Goal: Information Seeking & Learning: Learn about a topic

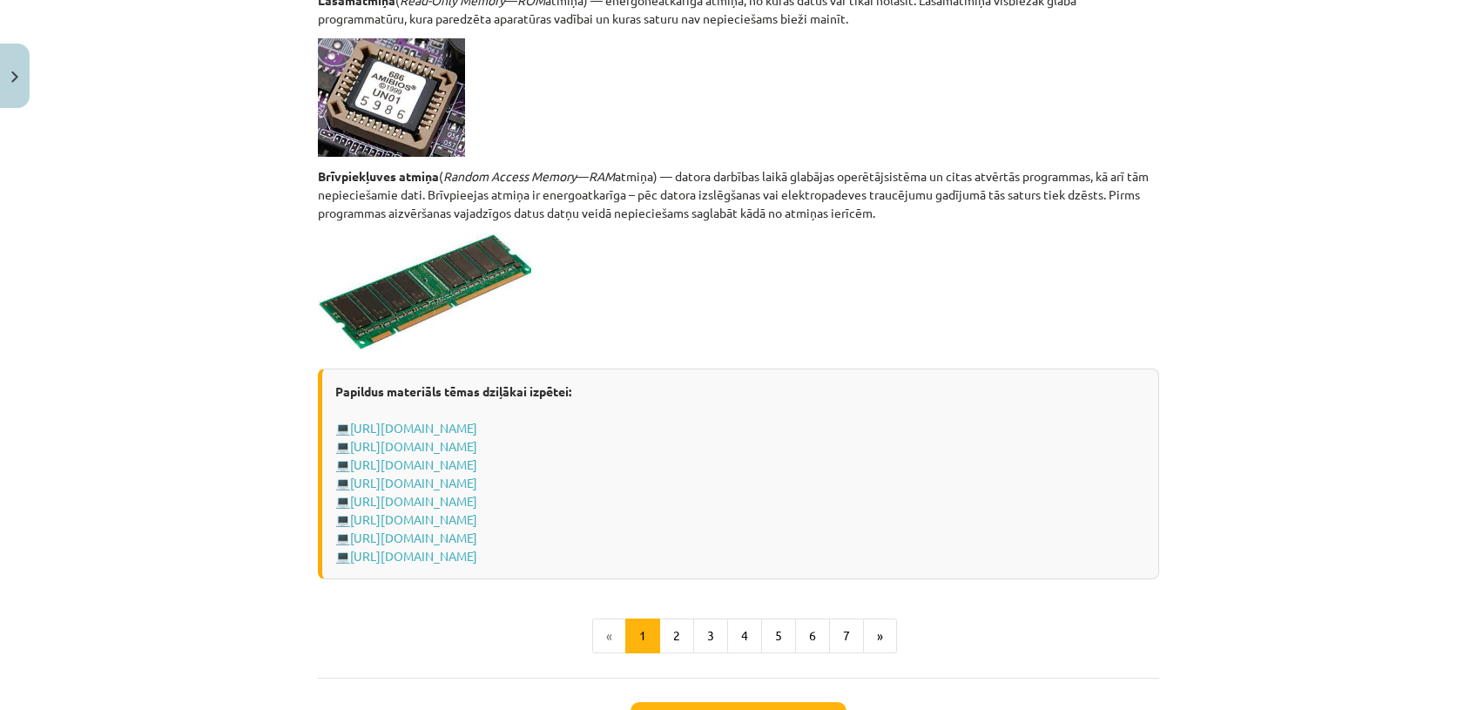
scroll to position [2882, 0]
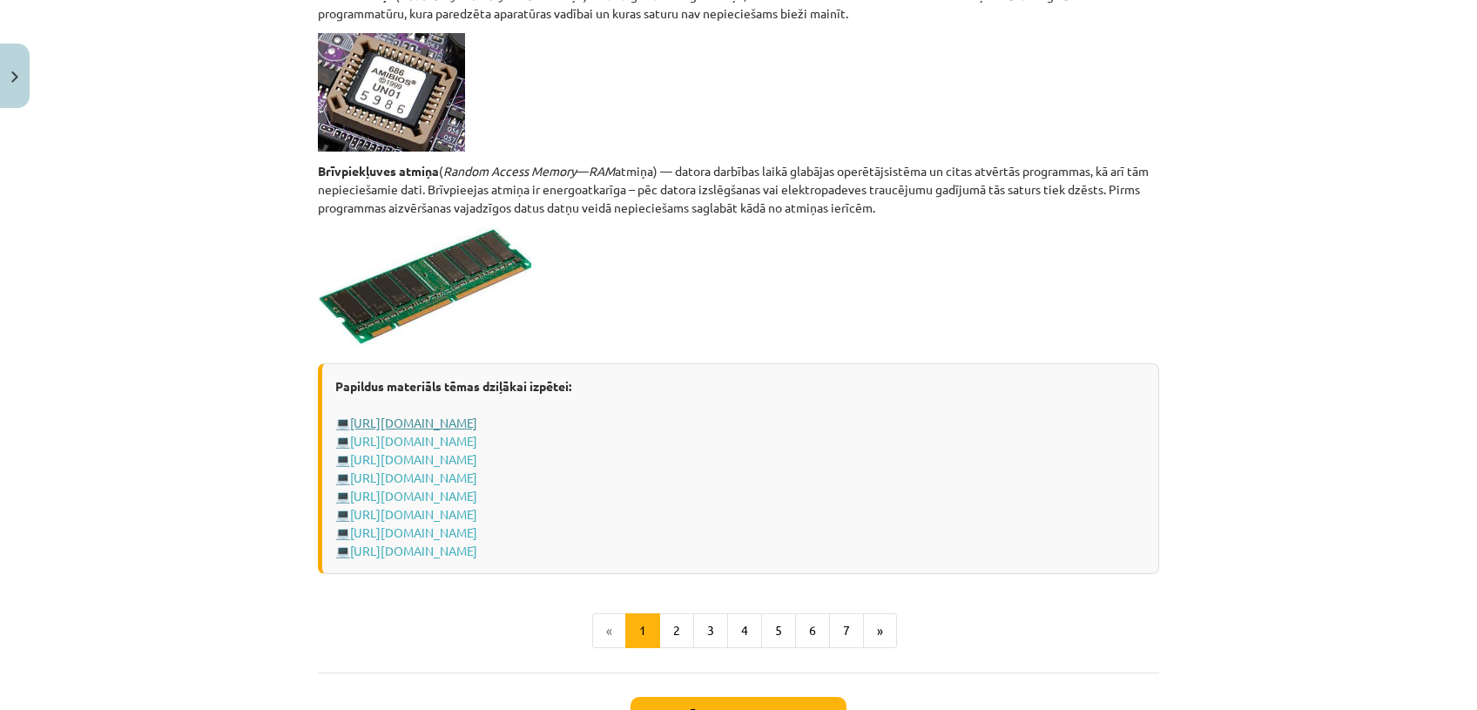
click at [477, 423] on link "[URL][DOMAIN_NAME]" at bounding box center [413, 422] width 127 height 16
click at [477, 439] on link "[URL][DOMAIN_NAME]" at bounding box center [413, 441] width 127 height 16
click at [477, 452] on link "[URL][DOMAIN_NAME]" at bounding box center [413, 459] width 127 height 16
click at [438, 548] on link "[URL][DOMAIN_NAME]" at bounding box center [413, 550] width 127 height 16
click at [477, 550] on link "[URL][DOMAIN_NAME]" at bounding box center [413, 550] width 127 height 16
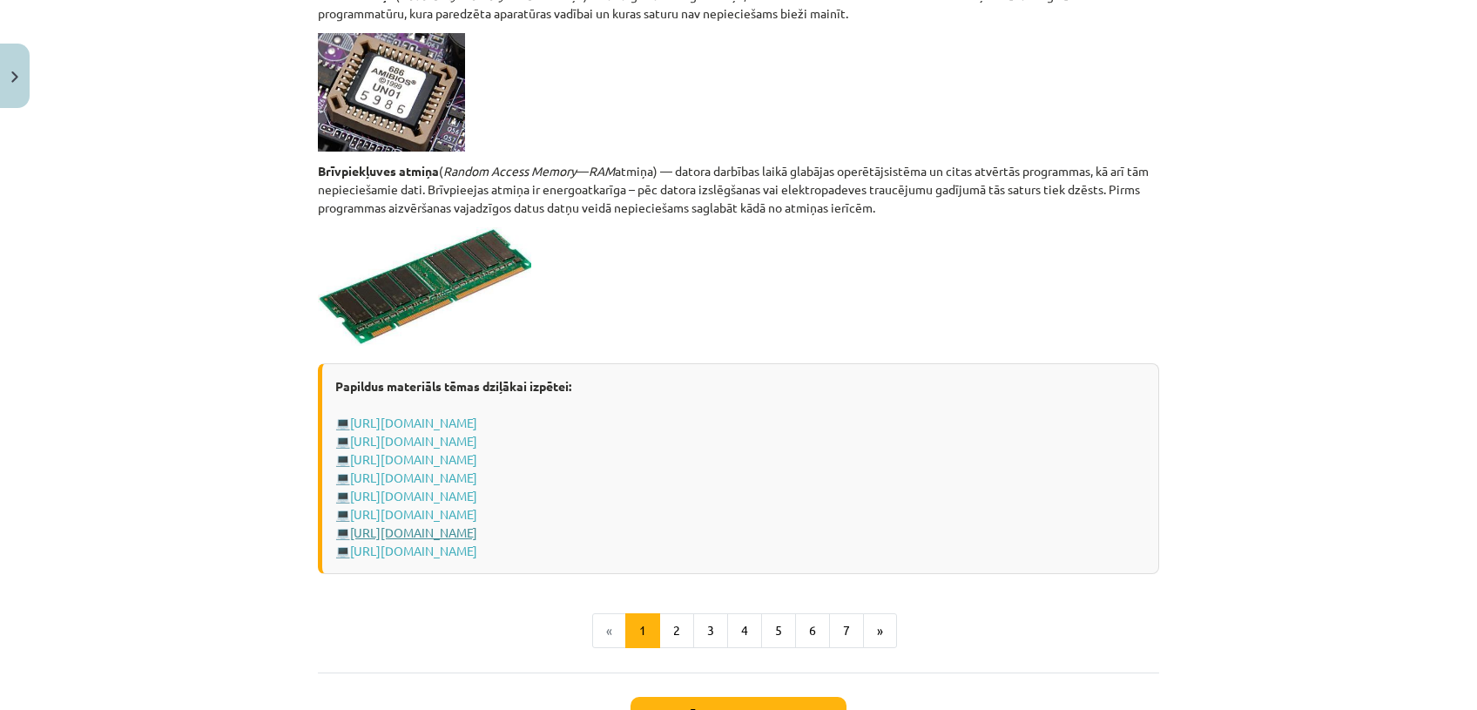
click at [477, 527] on link "[URL][DOMAIN_NAME]" at bounding box center [413, 532] width 127 height 16
click at [666, 638] on button "2" at bounding box center [676, 630] width 35 height 35
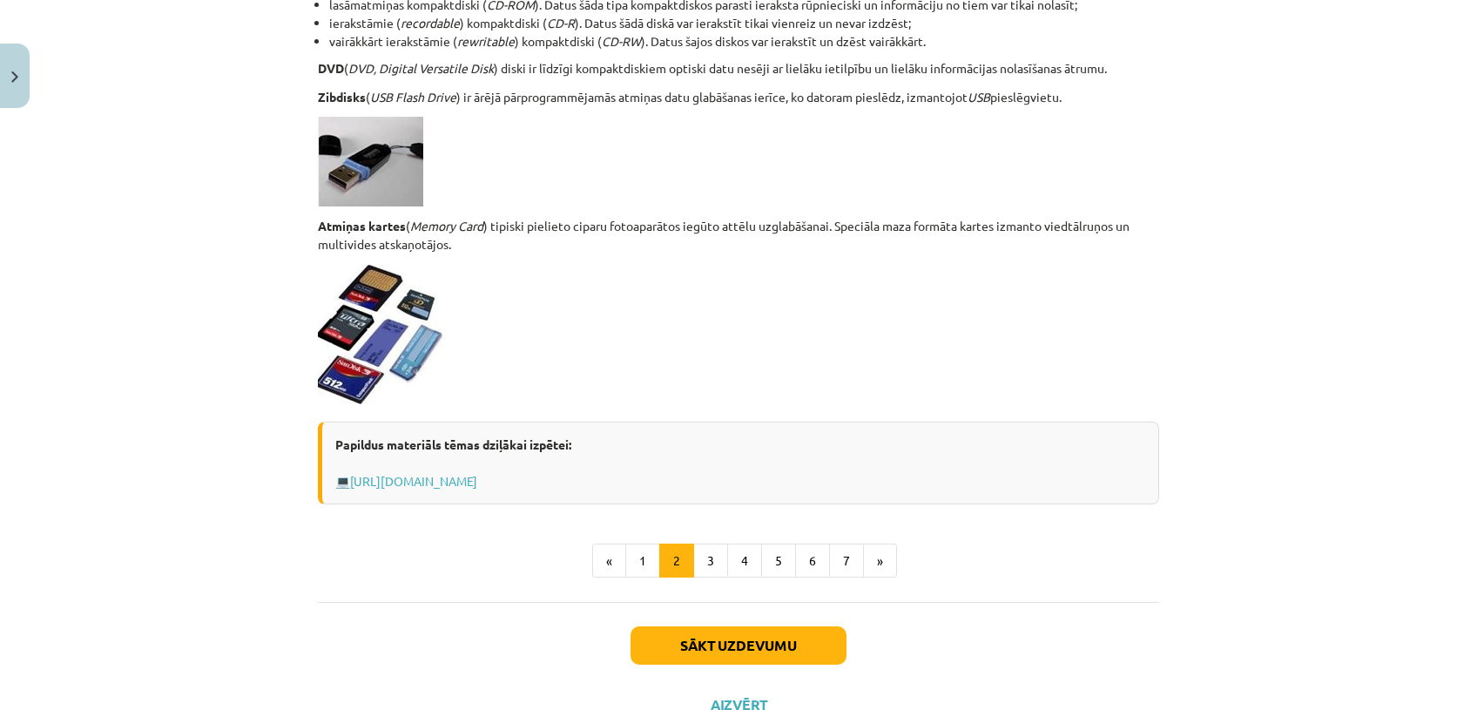
scroll to position [1393, 0]
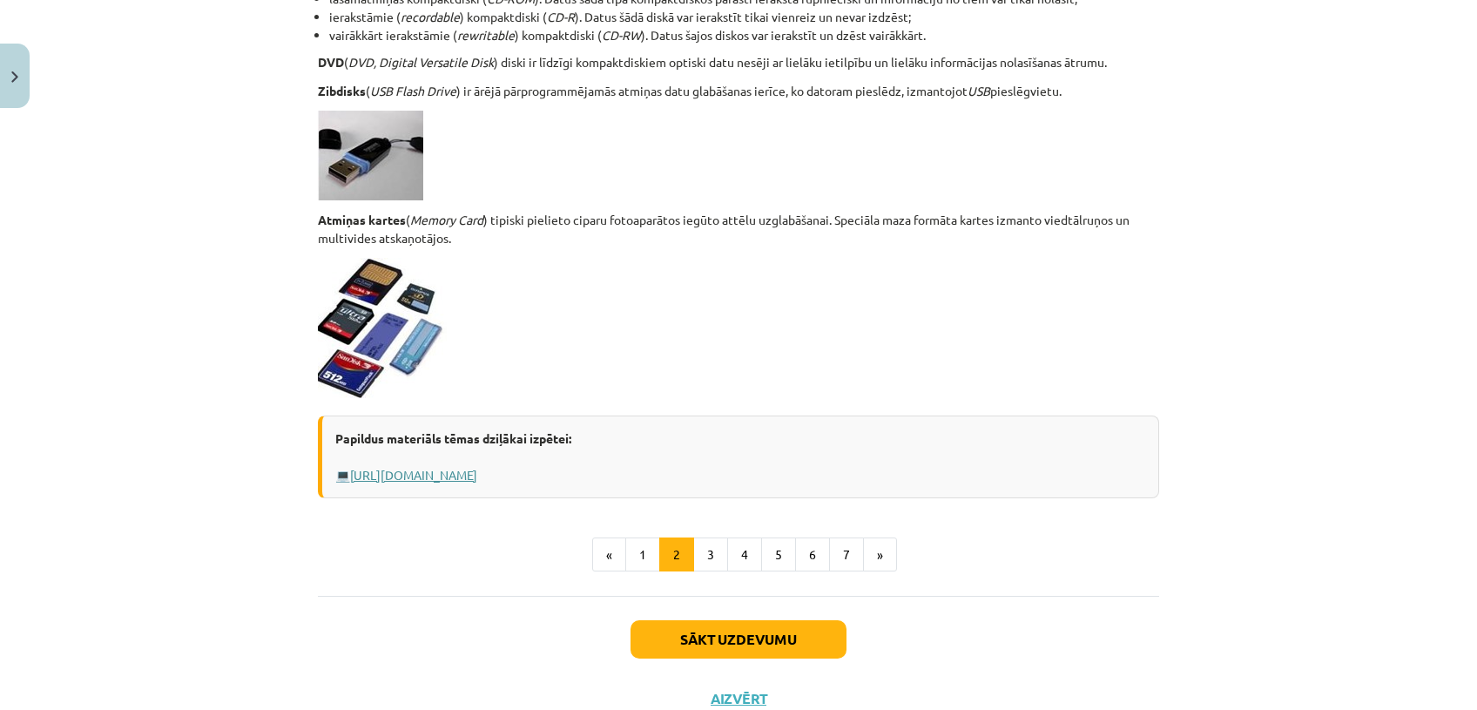
click at [477, 473] on link "[URL][DOMAIN_NAME]" at bounding box center [413, 475] width 127 height 16
click at [699, 546] on button "3" at bounding box center [710, 554] width 35 height 35
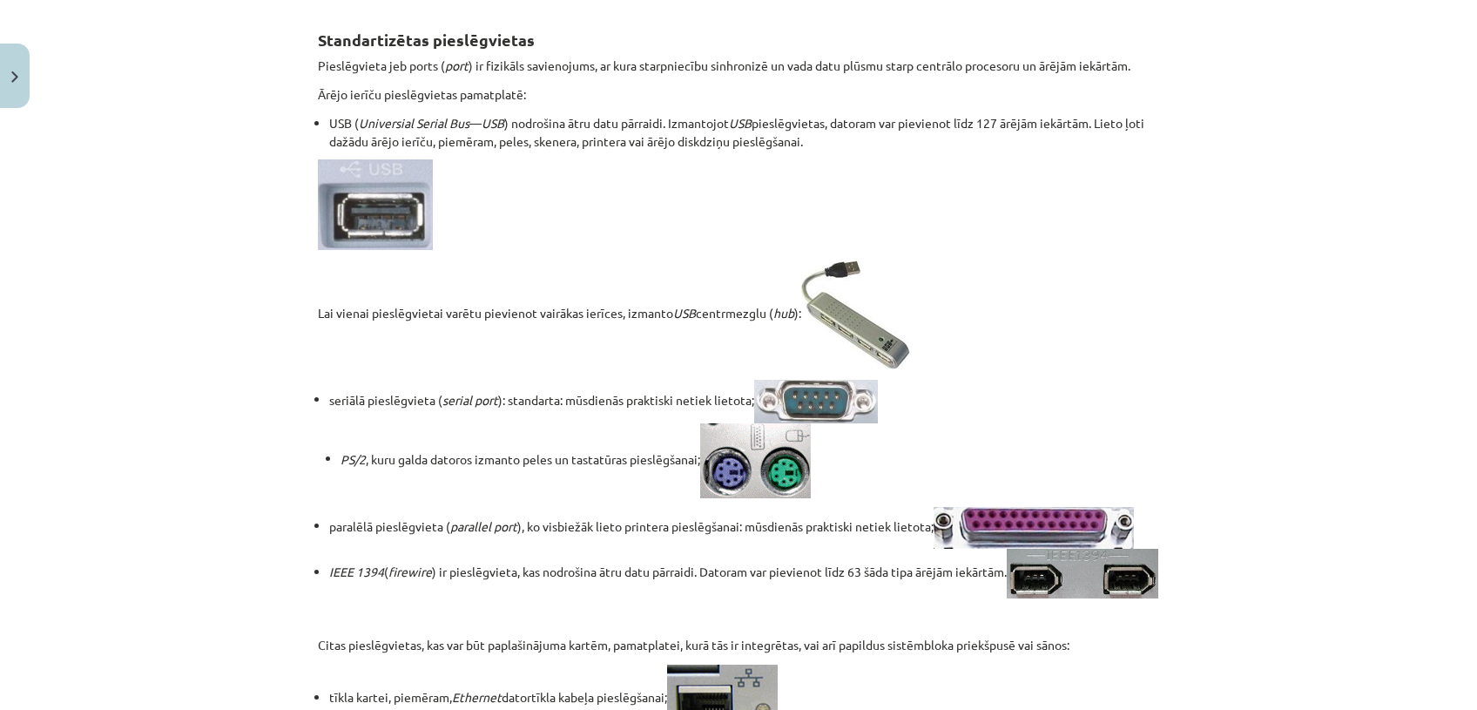
scroll to position [324, 0]
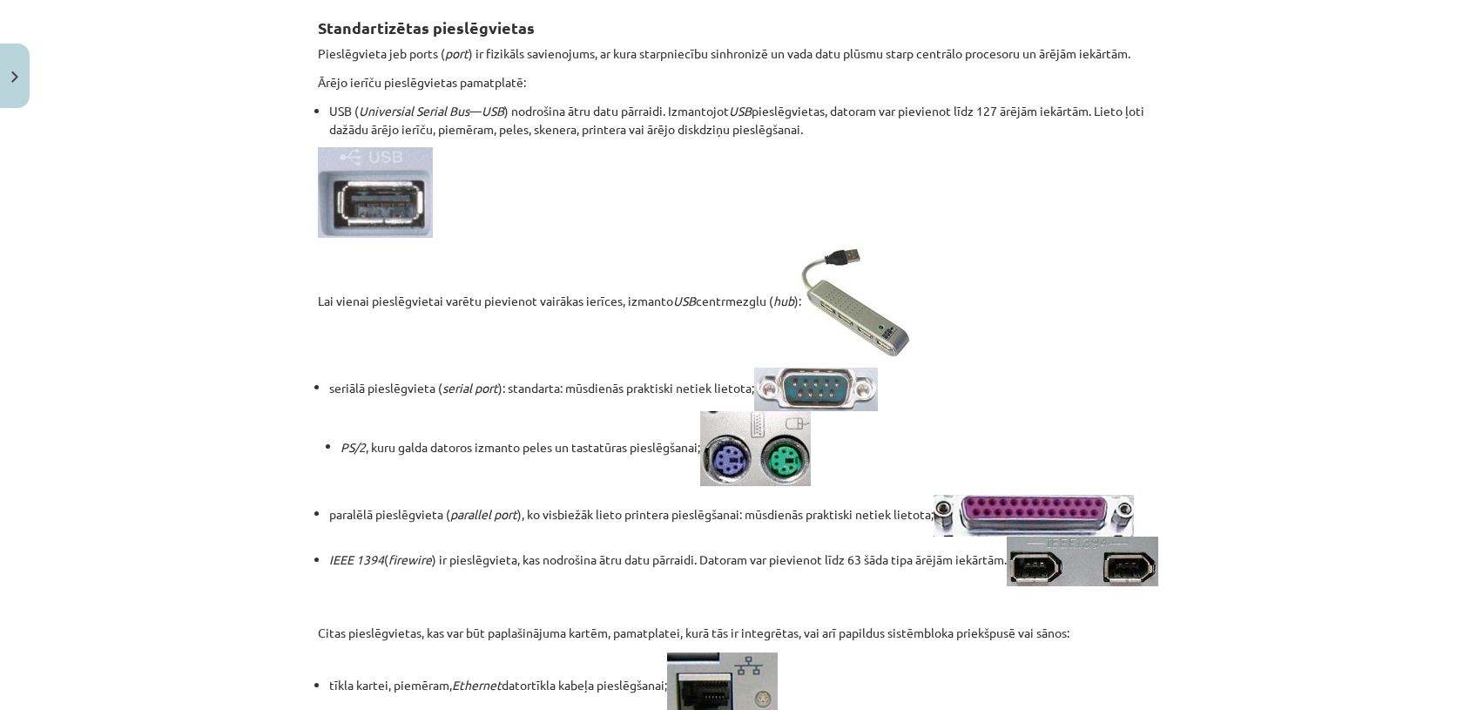
drag, startPoint x: 596, startPoint y: 5, endPoint x: 582, endPoint y: 22, distance: 21.6
click at [582, 22] on h2 "Standartizētas pieslēgvietas" at bounding box center [738, 18] width 841 height 43
drag, startPoint x: 643, startPoint y: 3, endPoint x: 544, endPoint y: 222, distance: 240.8
click at [544, 222] on p at bounding box center [738, 192] width 841 height 91
